Goal: Entertainment & Leisure: Consume media (video, audio)

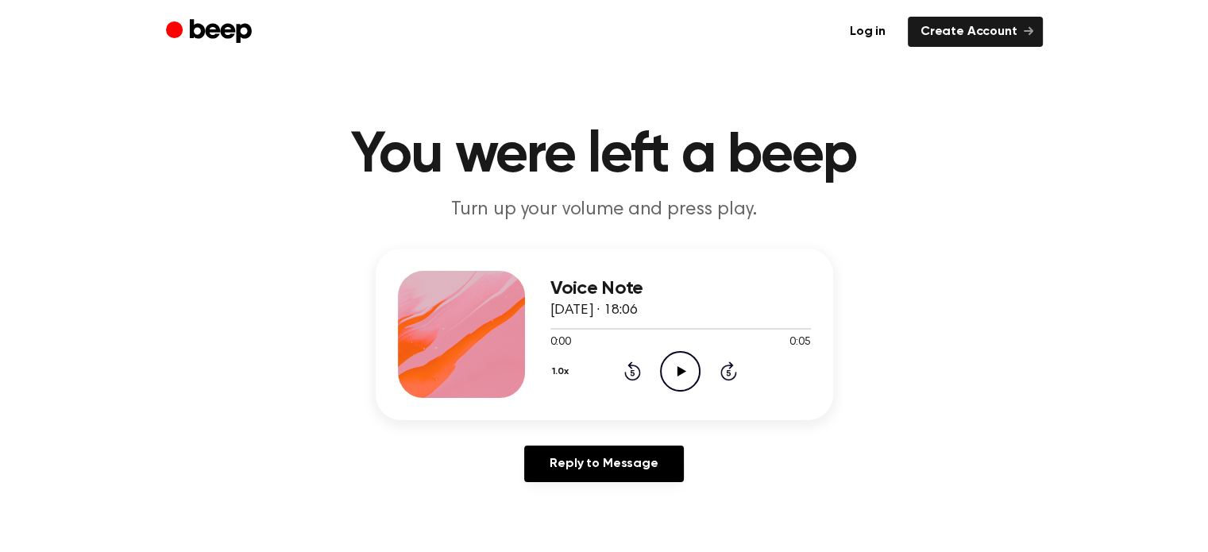
click at [677, 361] on icon "Play Audio" at bounding box center [680, 371] width 40 height 40
click at [670, 368] on icon "Play Audio" at bounding box center [680, 371] width 40 height 40
click at [673, 373] on icon "Play Audio" at bounding box center [680, 371] width 40 height 40
click at [663, 358] on icon "Play Audio" at bounding box center [680, 371] width 40 height 40
click at [682, 376] on icon "Play Audio" at bounding box center [680, 371] width 40 height 40
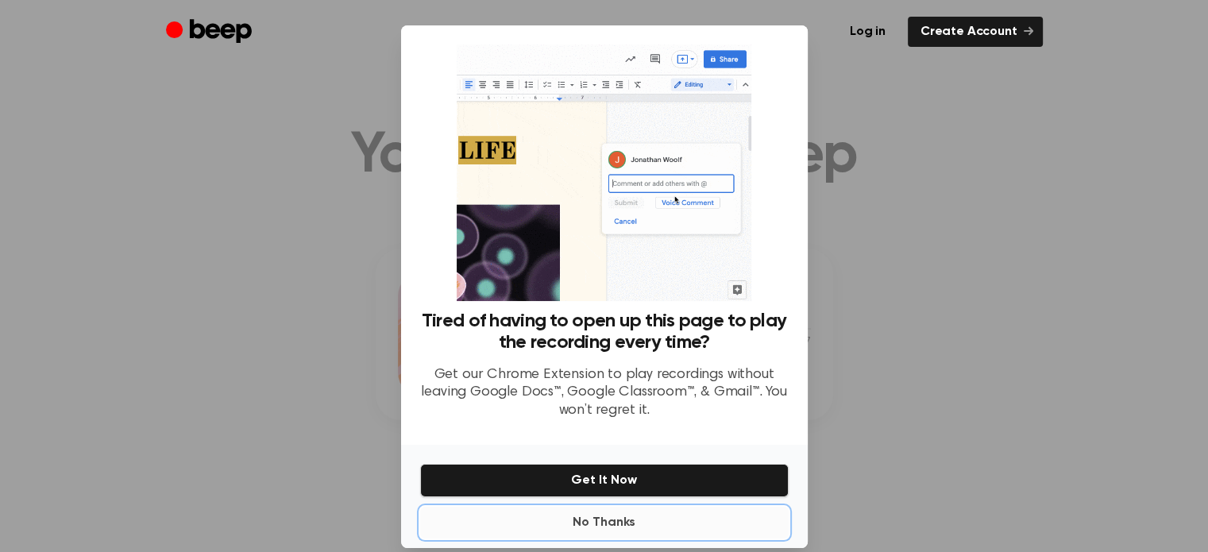
click at [596, 520] on button "No Thanks" at bounding box center [604, 523] width 368 height 32
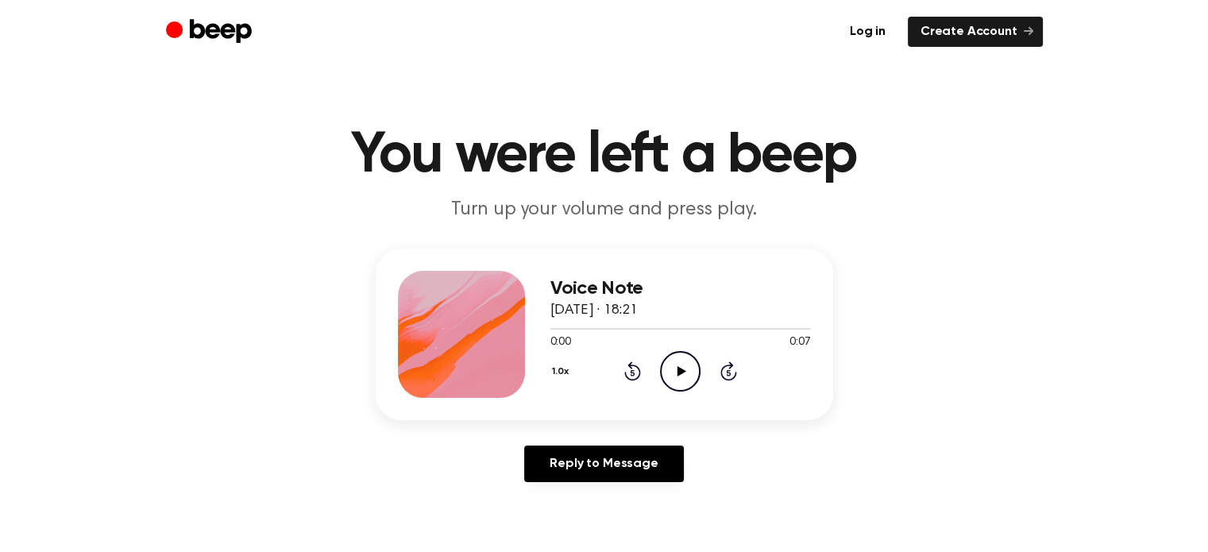
click at [682, 364] on icon "Play Audio" at bounding box center [680, 371] width 40 height 40
click at [680, 368] on icon at bounding box center [681, 371] width 9 height 10
click at [681, 374] on icon "Play Audio" at bounding box center [680, 371] width 40 height 40
click at [670, 376] on icon "Play Audio" at bounding box center [680, 371] width 40 height 40
click at [681, 363] on icon "Play Audio" at bounding box center [680, 371] width 40 height 40
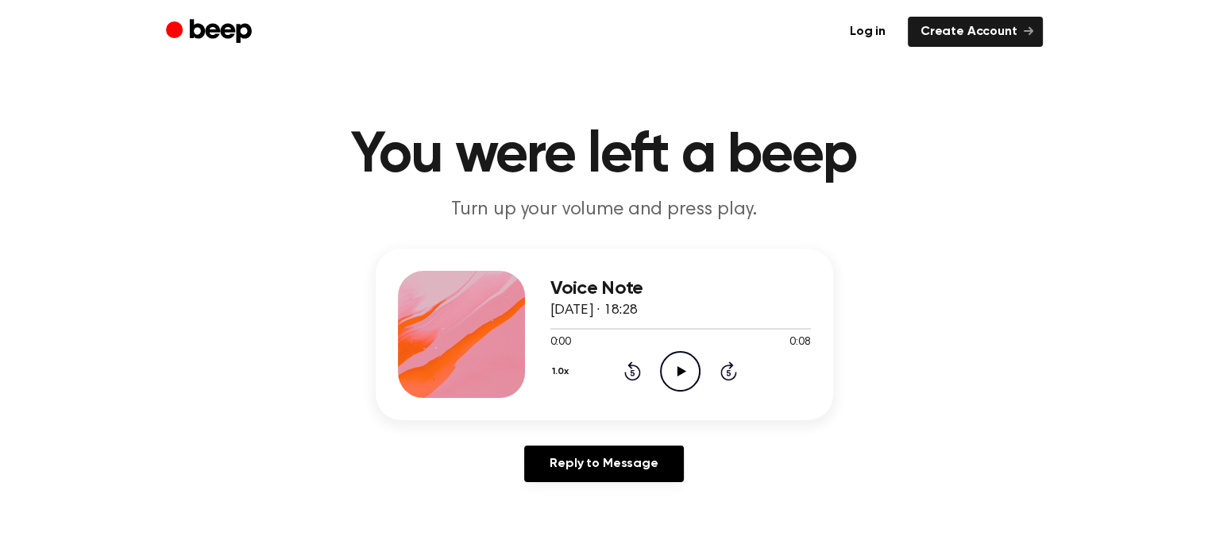
click at [676, 357] on icon "Play Audio" at bounding box center [680, 371] width 40 height 40
click at [676, 358] on icon "Play Audio" at bounding box center [680, 371] width 40 height 40
click at [683, 368] on icon "Play Audio" at bounding box center [680, 371] width 40 height 40
click at [670, 359] on icon "Play Audio" at bounding box center [680, 371] width 40 height 40
click at [686, 361] on icon "Play Audio" at bounding box center [680, 371] width 40 height 40
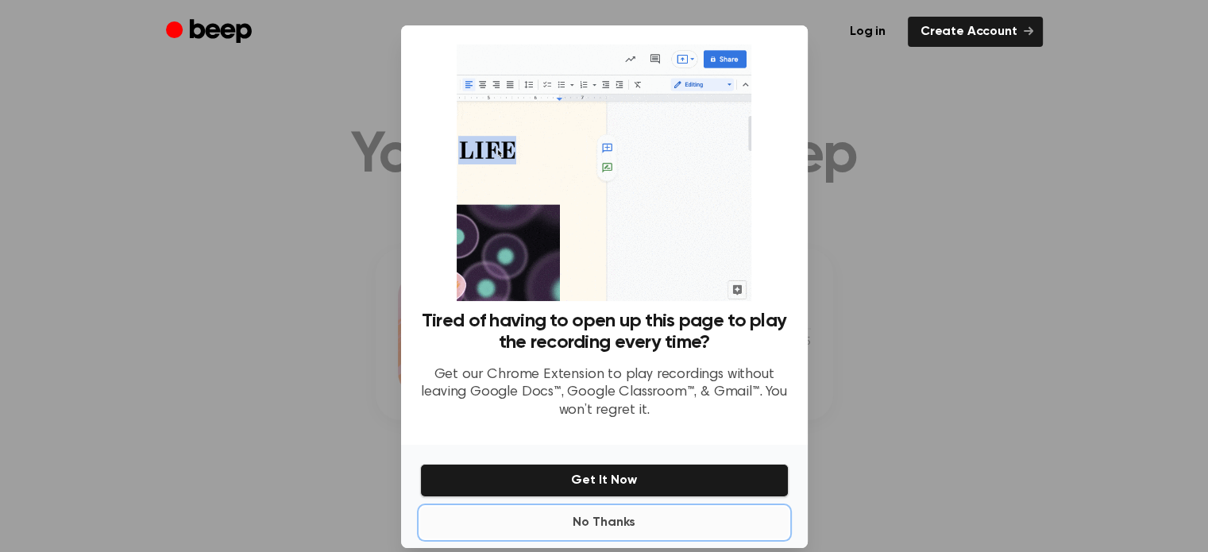
click at [612, 526] on button "No Thanks" at bounding box center [604, 523] width 368 height 32
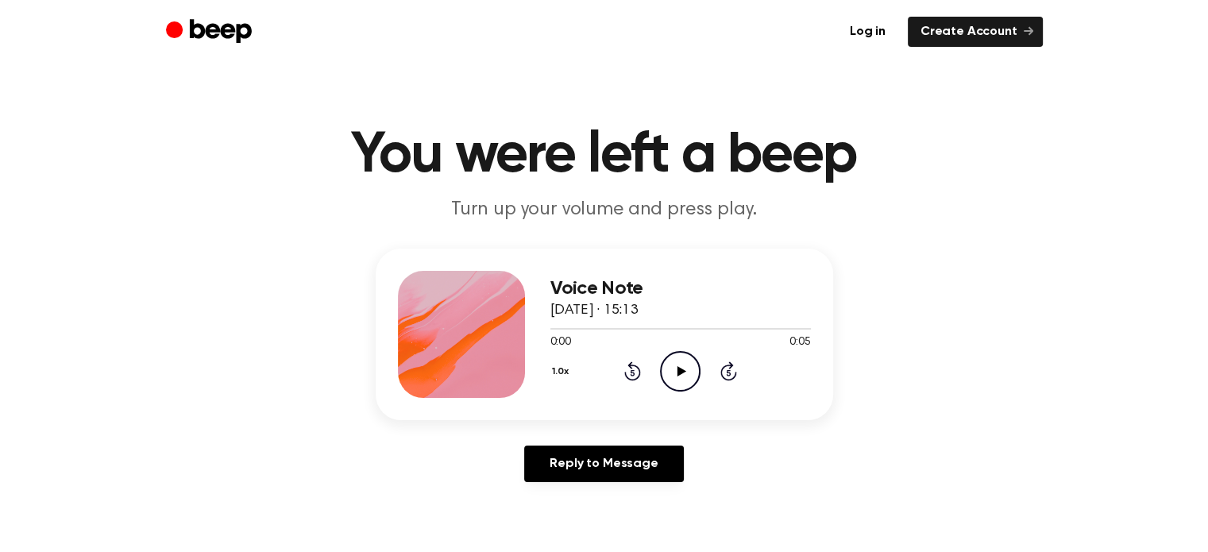
click at [670, 370] on icon "Play Audio" at bounding box center [680, 371] width 40 height 40
